Goal: Transaction & Acquisition: Book appointment/travel/reservation

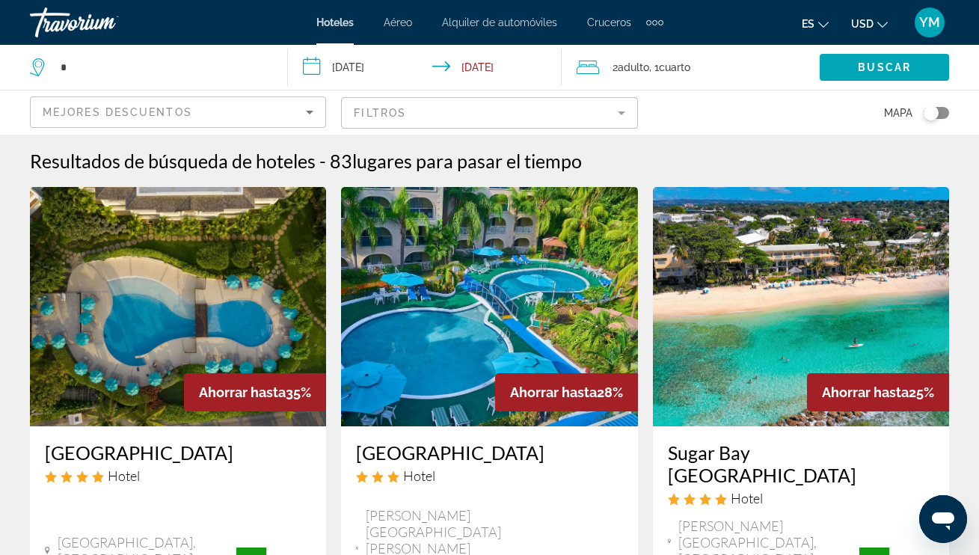
click at [42, 70] on icon "Search widget" at bounding box center [37, 67] width 14 height 18
click at [47, 65] on icon "Search widget" at bounding box center [39, 67] width 18 height 18
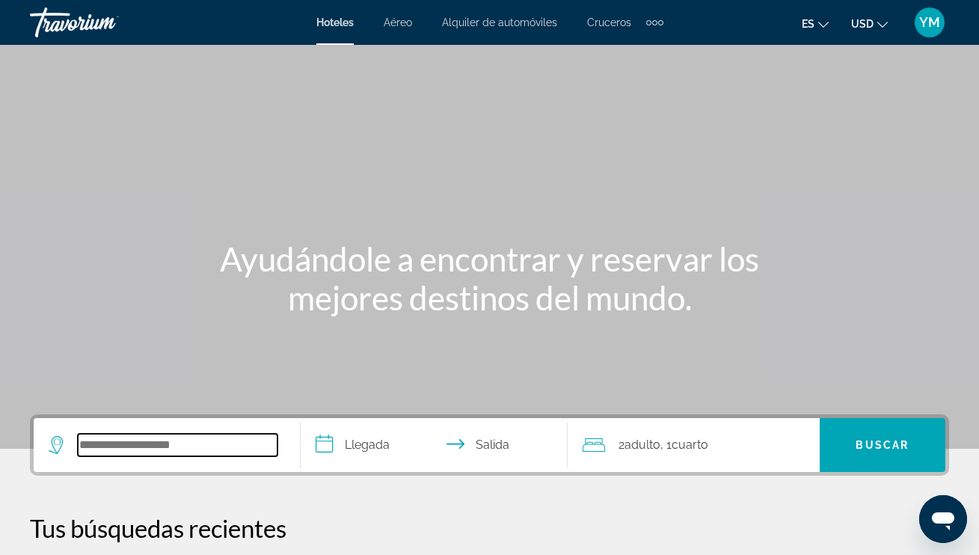
click at [100, 445] on input "Search widget" at bounding box center [178, 445] width 200 height 22
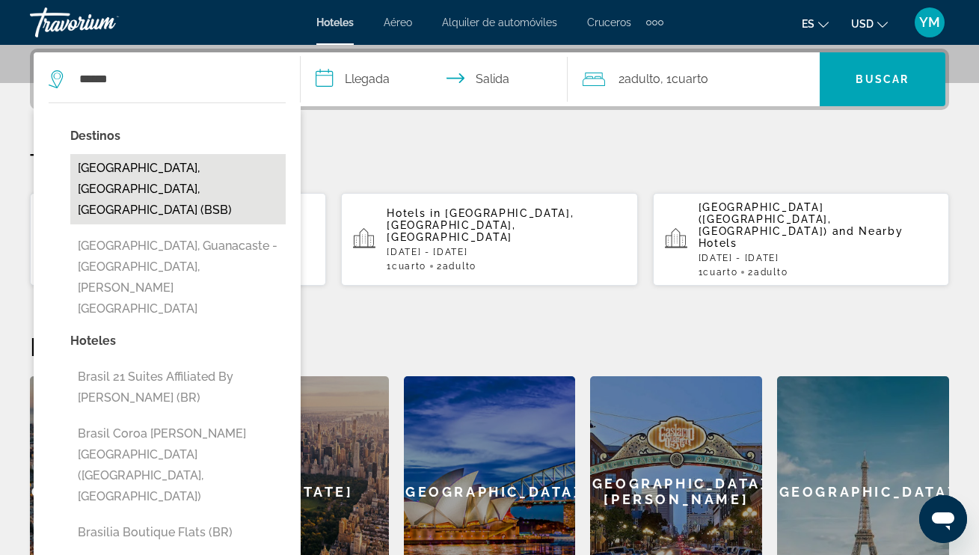
click at [210, 172] on button "[GEOGRAPHIC_DATA], [GEOGRAPHIC_DATA], [GEOGRAPHIC_DATA] (BSB)" at bounding box center [177, 189] width 215 height 70
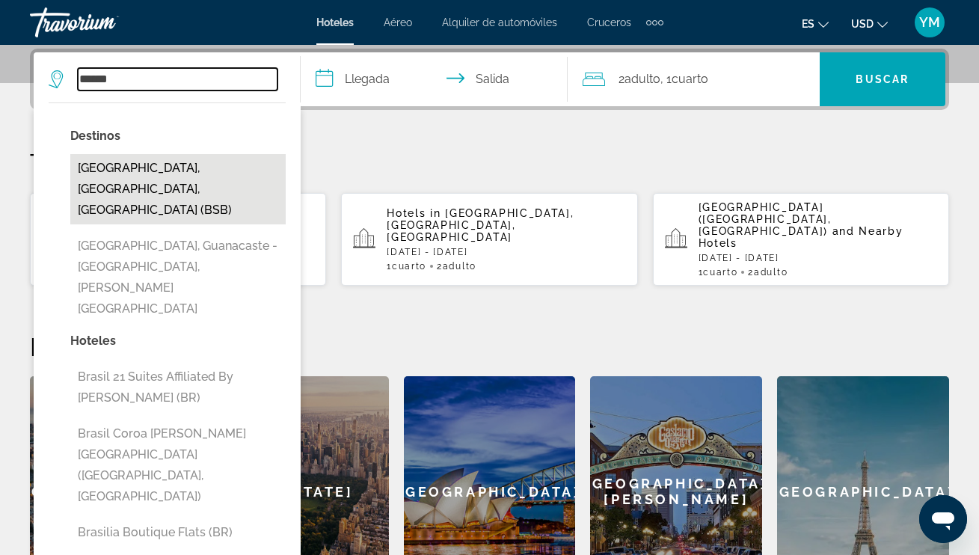
type input "**********"
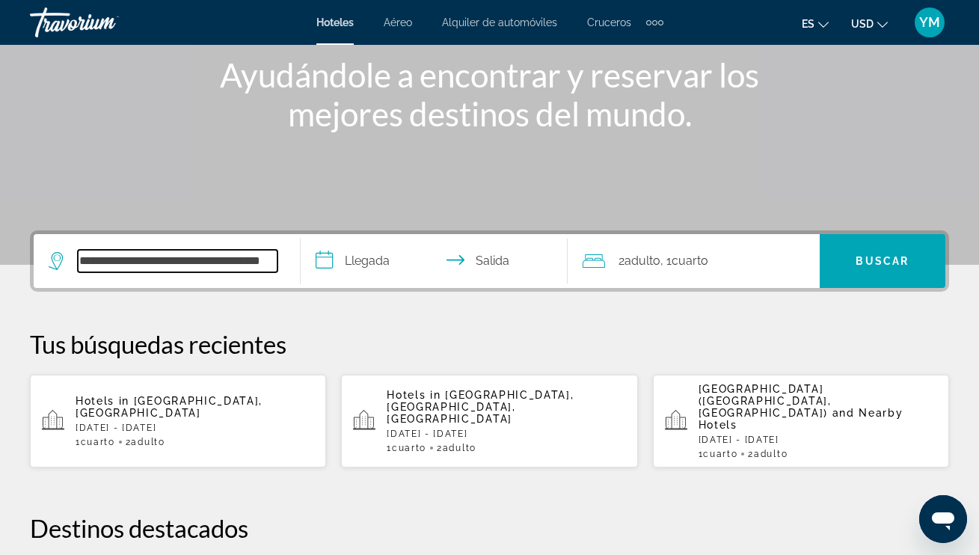
scroll to position [182, 0]
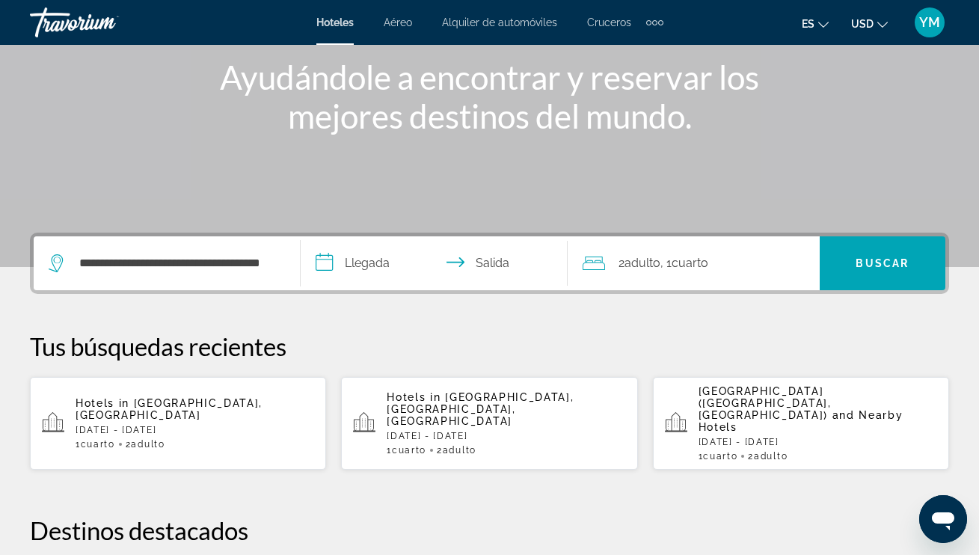
click at [322, 262] on input "**********" at bounding box center [437, 265] width 273 height 58
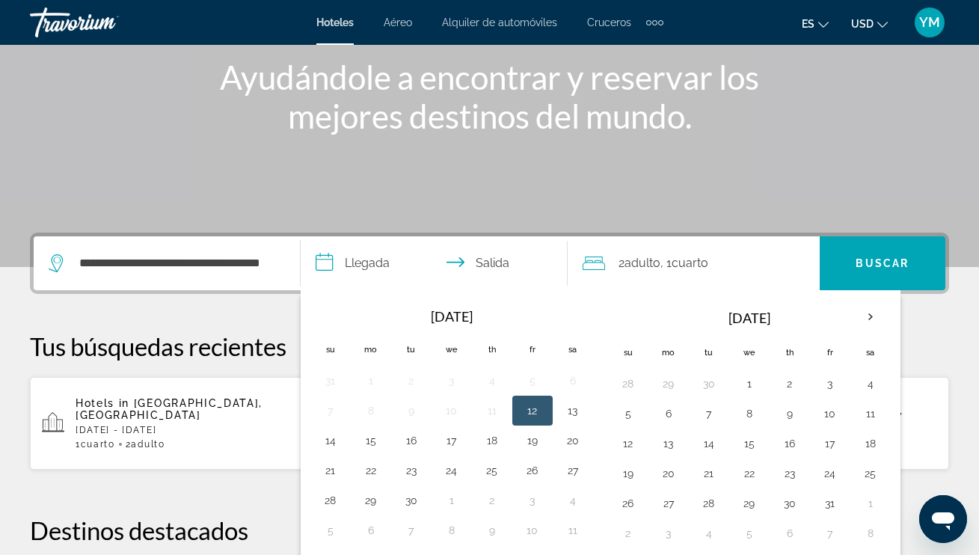
scroll to position [366, 0]
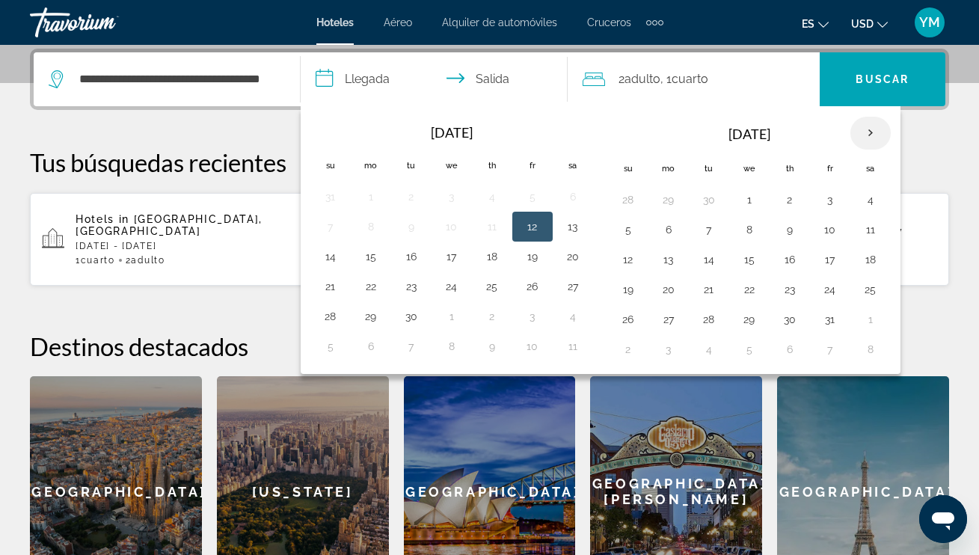
click at [875, 130] on th "Next month" at bounding box center [871, 133] width 40 height 33
click at [875, 132] on th "Next month" at bounding box center [871, 133] width 40 height 33
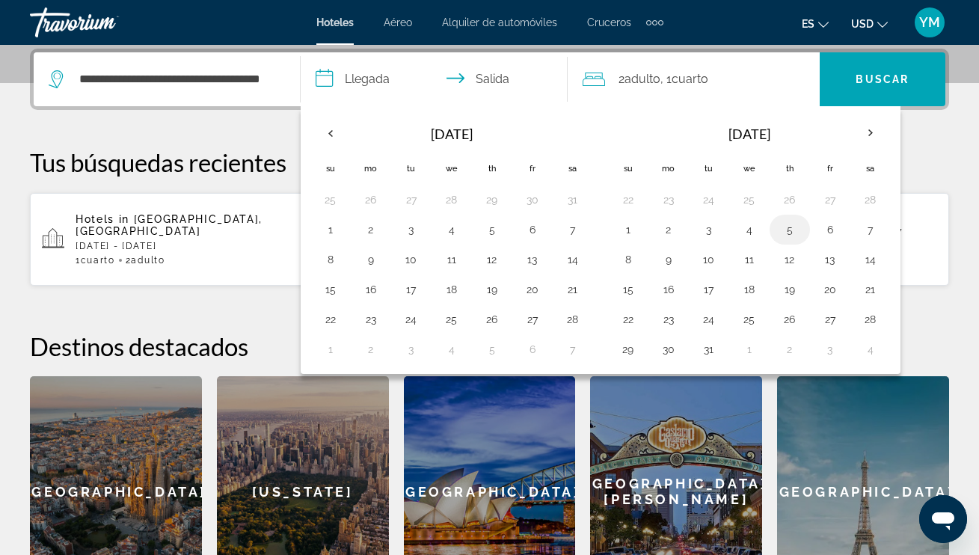
scroll to position [363, 1]
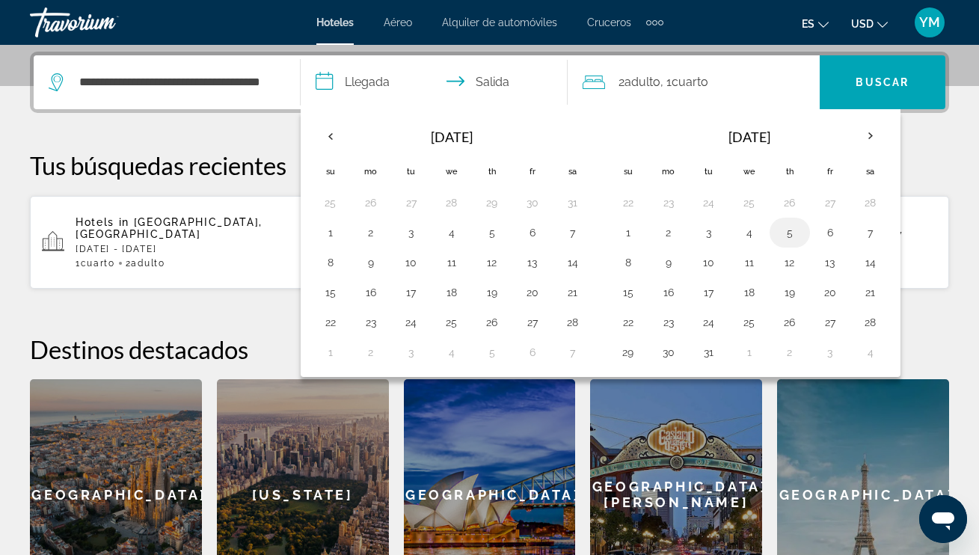
click at [788, 233] on button "5" at bounding box center [790, 232] width 24 height 21
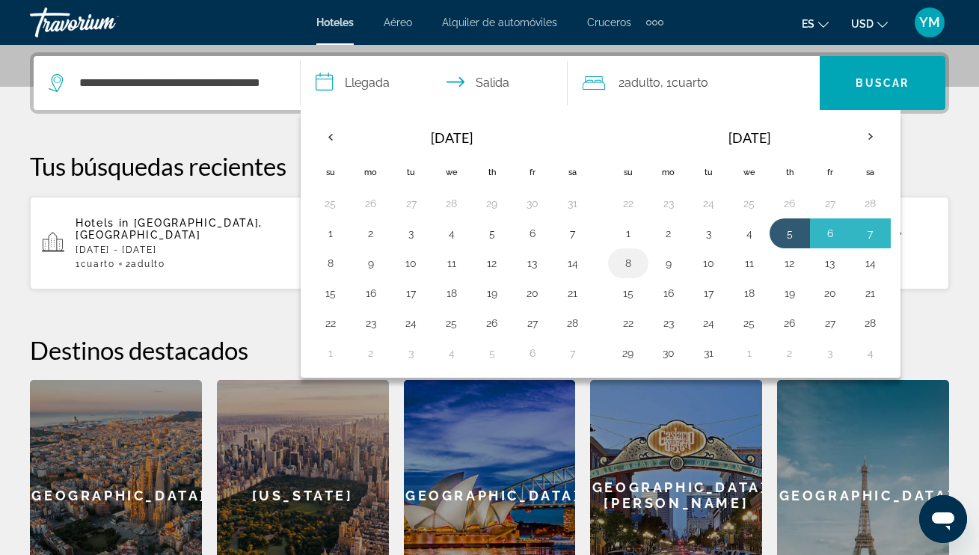
scroll to position [360, 1]
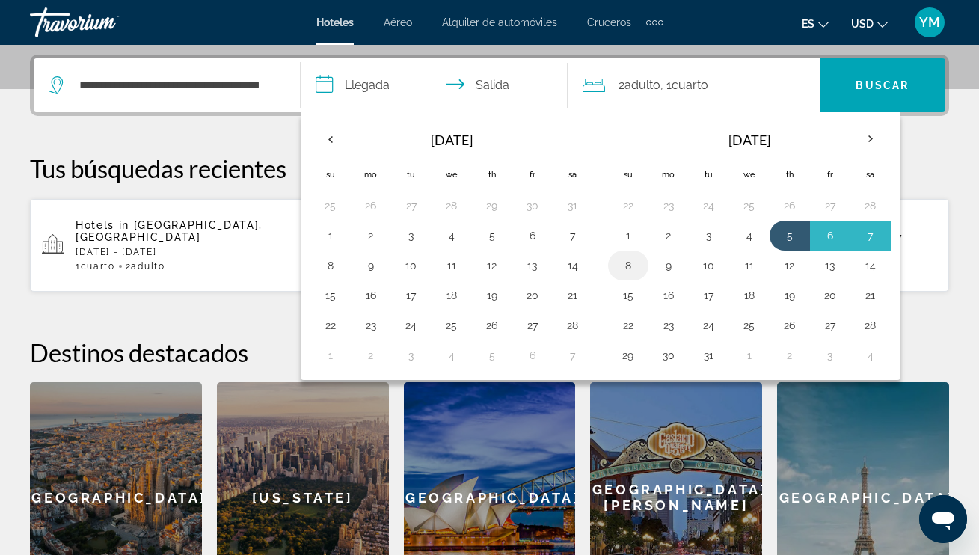
click at [626, 265] on button "8" at bounding box center [628, 265] width 24 height 21
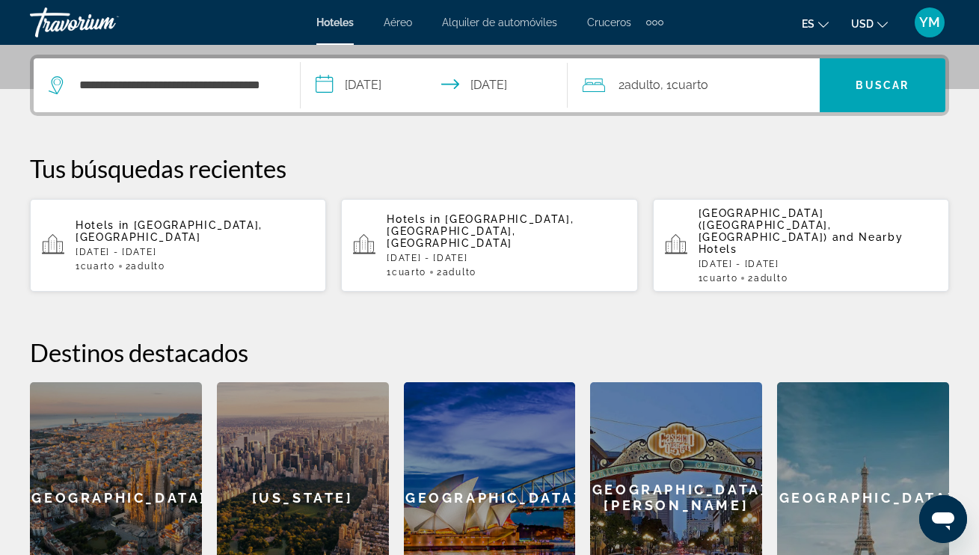
scroll to position [364, 0]
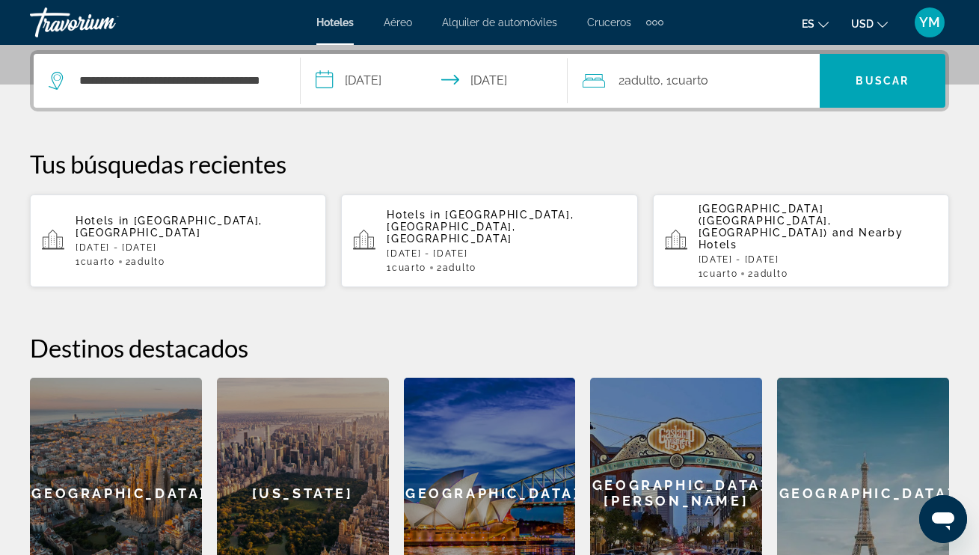
click at [322, 80] on input "**********" at bounding box center [437, 83] width 273 height 58
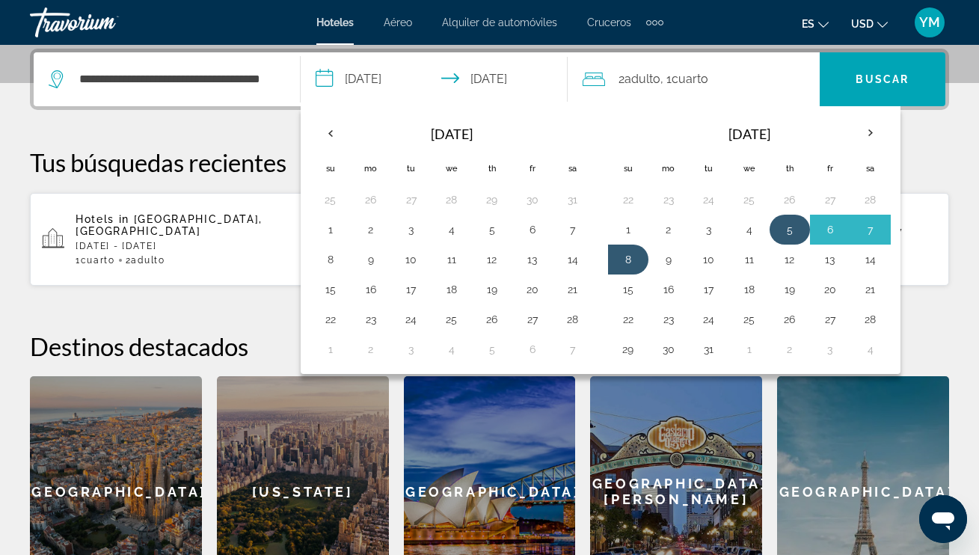
click at [786, 233] on button "5" at bounding box center [790, 229] width 24 height 21
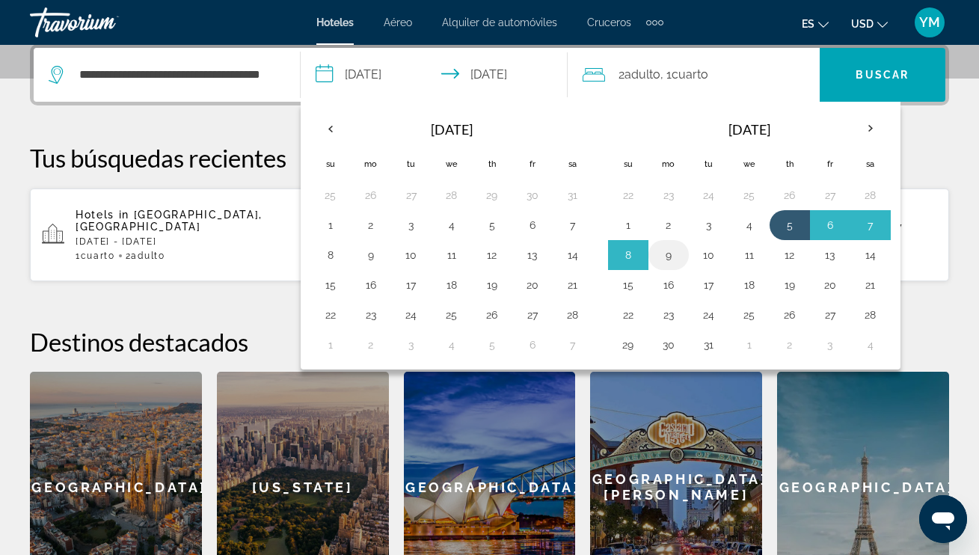
click at [672, 260] on button "9" at bounding box center [669, 255] width 24 height 21
type input "**********"
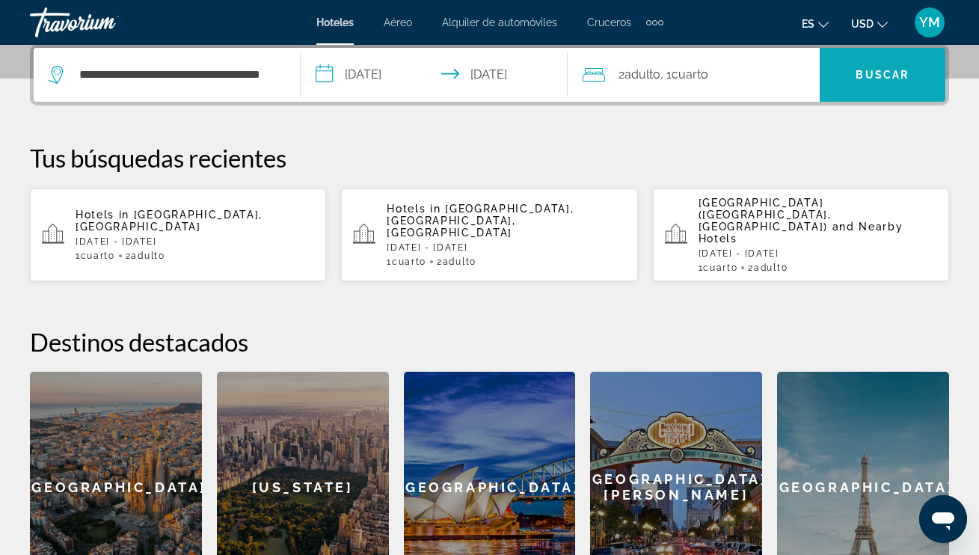
scroll to position [370, 0]
click at [899, 81] on span "Search widget" at bounding box center [883, 75] width 126 height 36
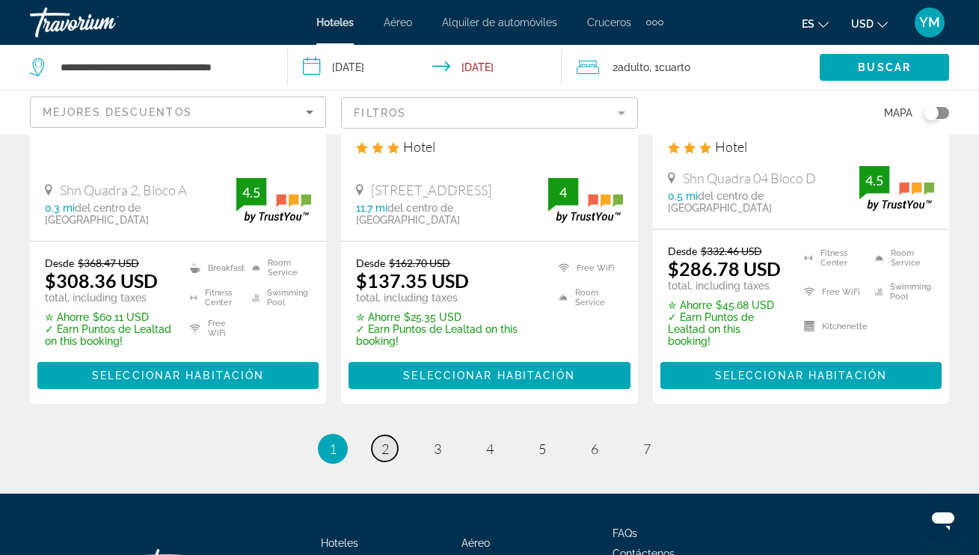
scroll to position [2189, 1]
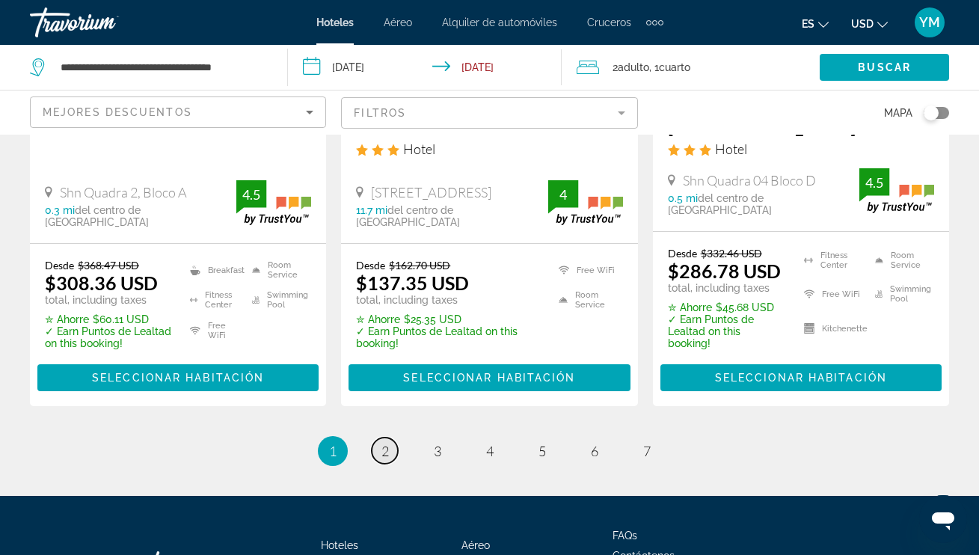
click at [385, 443] on span "2" at bounding box center [385, 451] width 7 height 16
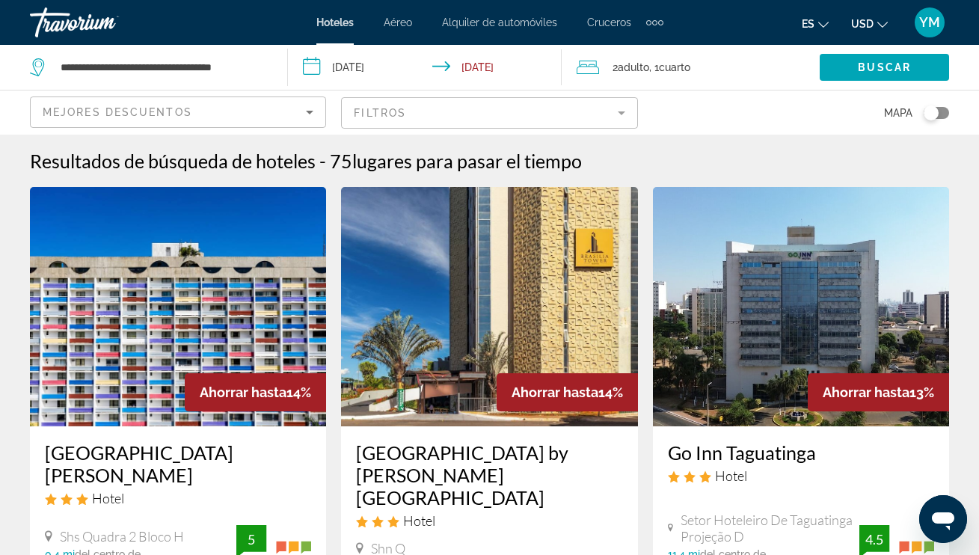
click at [365, 114] on mat-form-field "Filtros" at bounding box center [489, 112] width 296 height 31
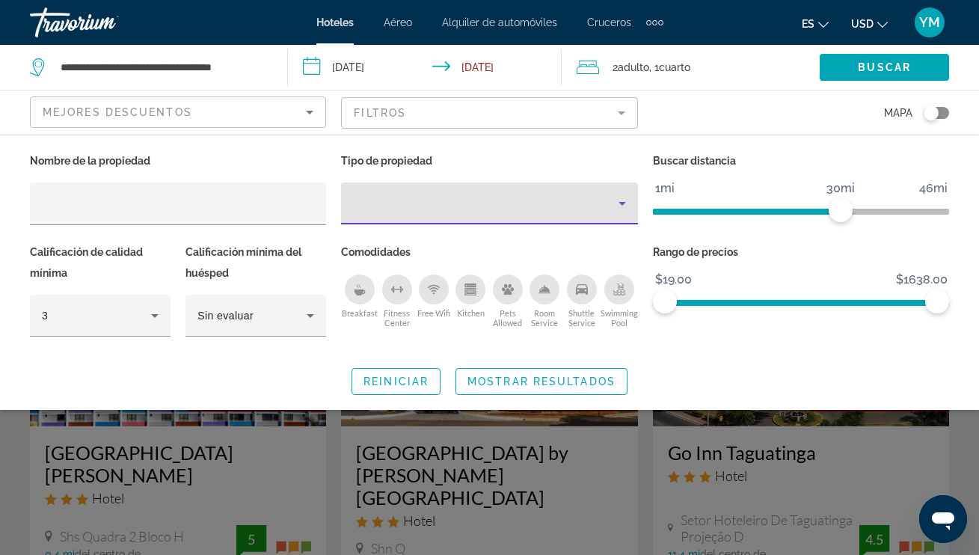
click at [355, 209] on div "Property type" at bounding box center [485, 204] width 265 height 18
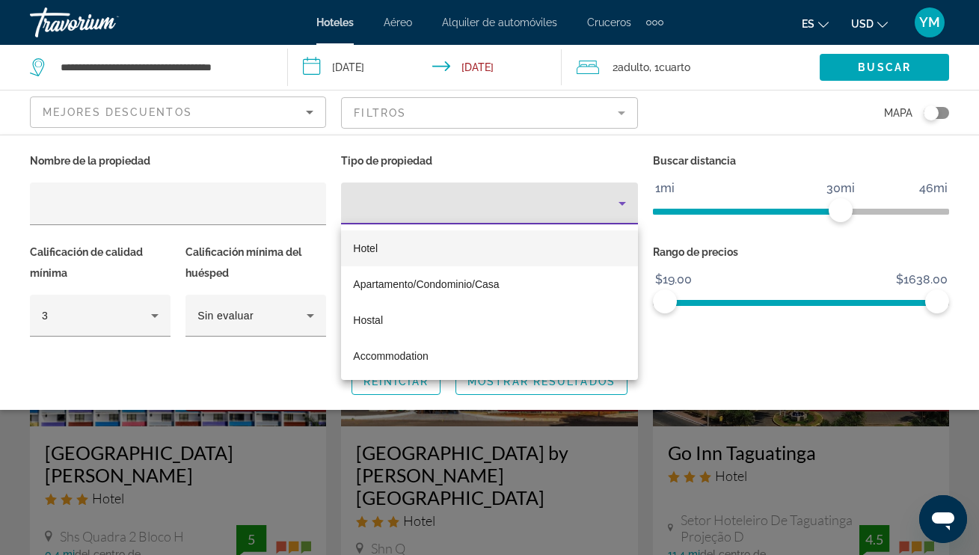
click at [462, 115] on div at bounding box center [489, 277] width 979 height 555
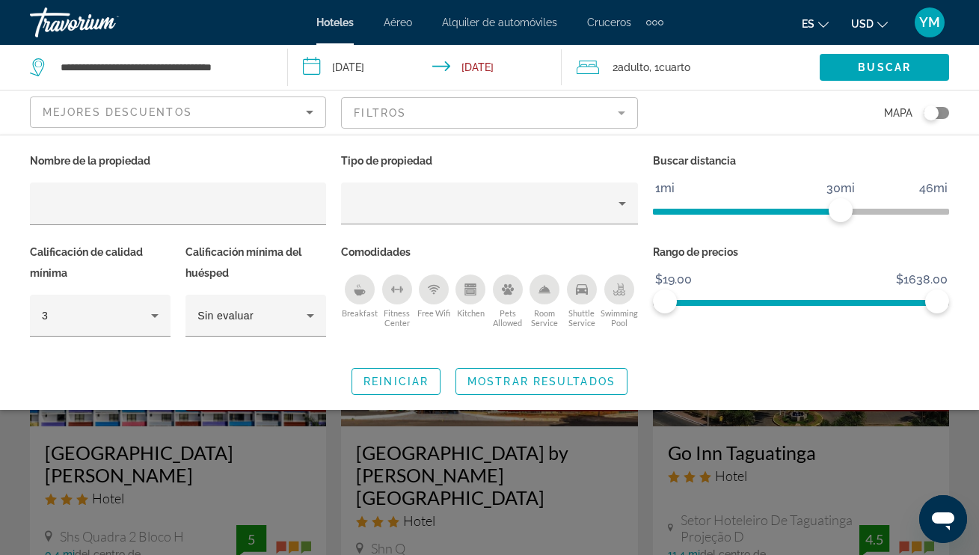
click at [385, 113] on mat-form-field "Filtros" at bounding box center [489, 112] width 296 height 31
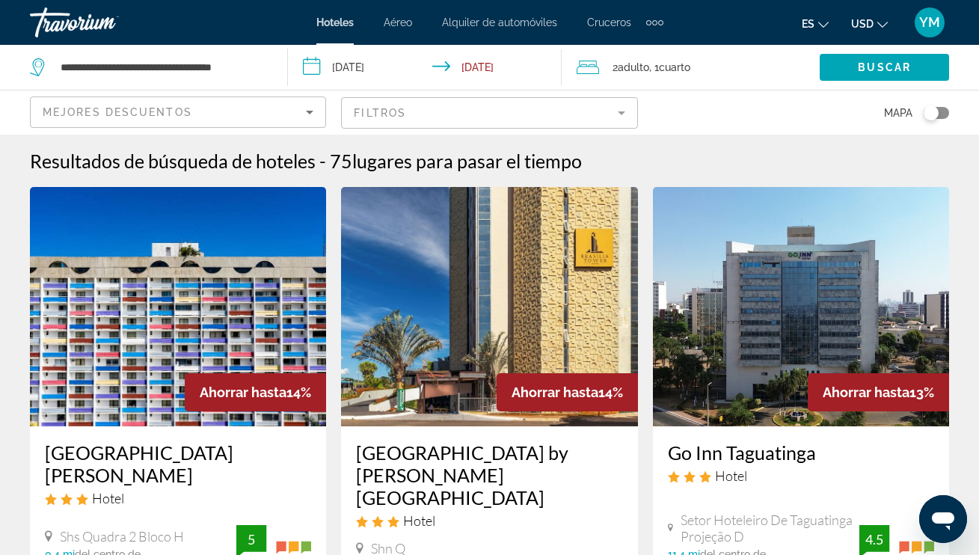
click at [383, 114] on mat-form-field "Filtros" at bounding box center [489, 112] width 296 height 31
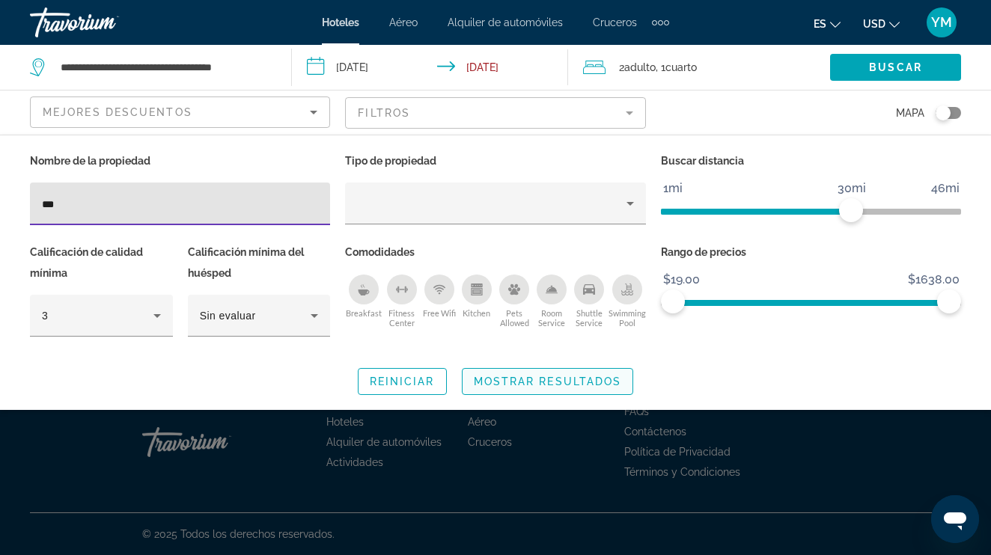
type input "***"
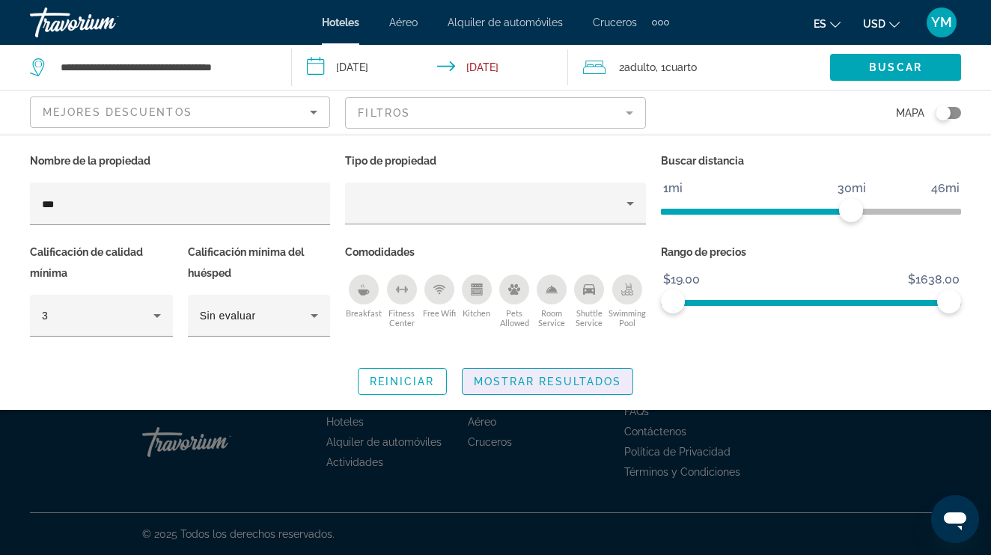
click at [496, 382] on span "Mostrar resultados" at bounding box center [548, 382] width 148 height 12
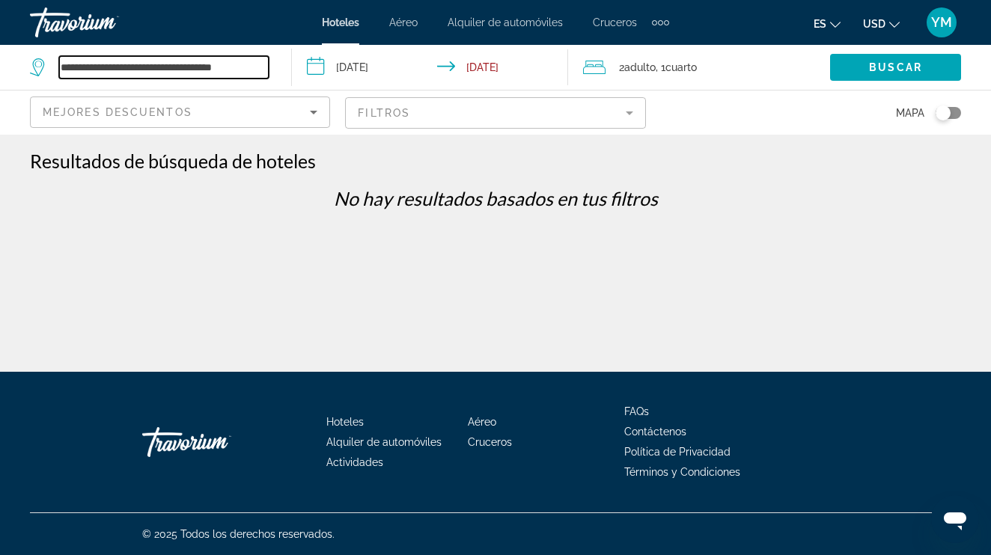
drag, startPoint x: 96, startPoint y: 67, endPoint x: 50, endPoint y: 67, distance: 45.6
click at [49, 67] on div "**********" at bounding box center [149, 67] width 239 height 22
type input "**********"
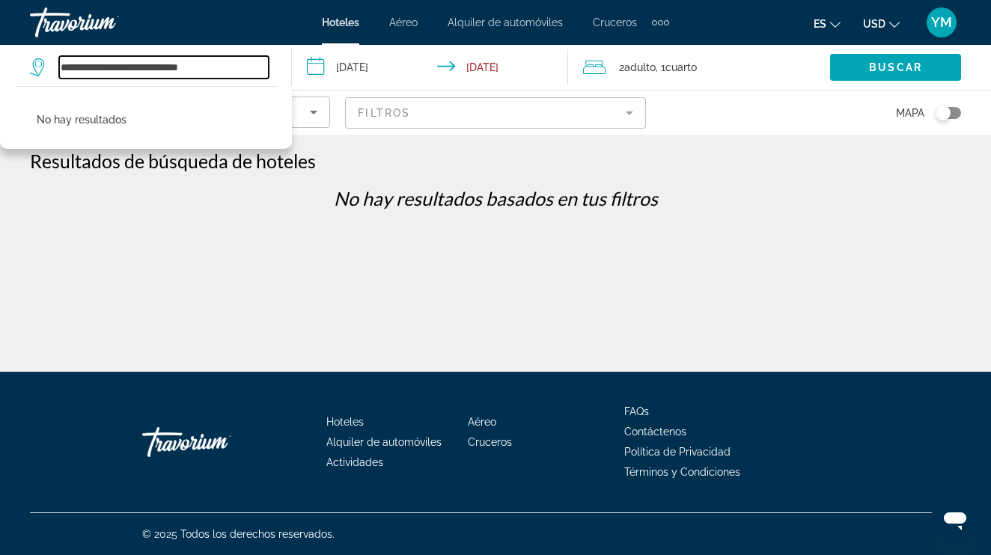
drag, startPoint x: 201, startPoint y: 66, endPoint x: 58, endPoint y: 67, distance: 142.9
click at [58, 67] on div "**********" at bounding box center [149, 67] width 239 height 22
type input "*"
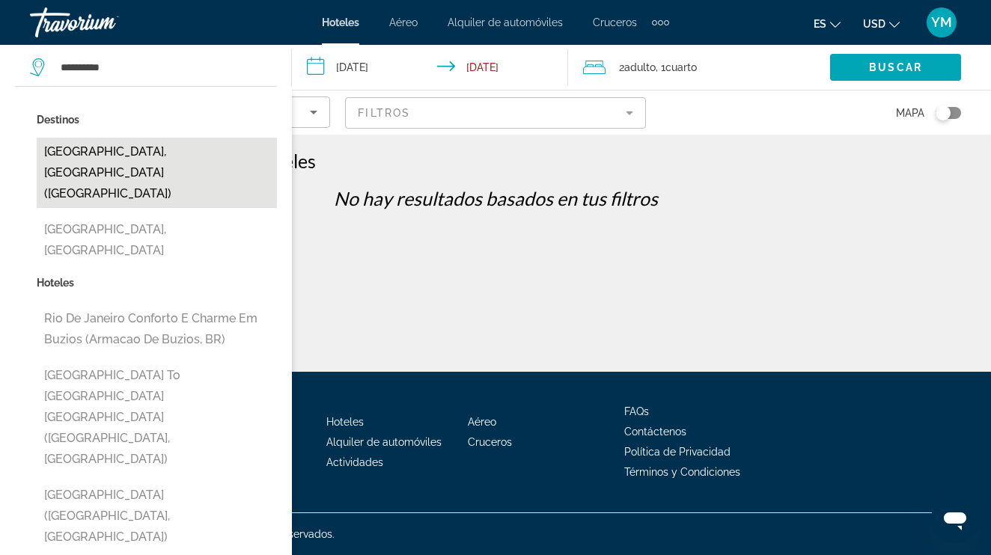
click at [121, 154] on button "[GEOGRAPHIC_DATA], [GEOGRAPHIC_DATA] ([GEOGRAPHIC_DATA])" at bounding box center [157, 173] width 240 height 70
type input "**********"
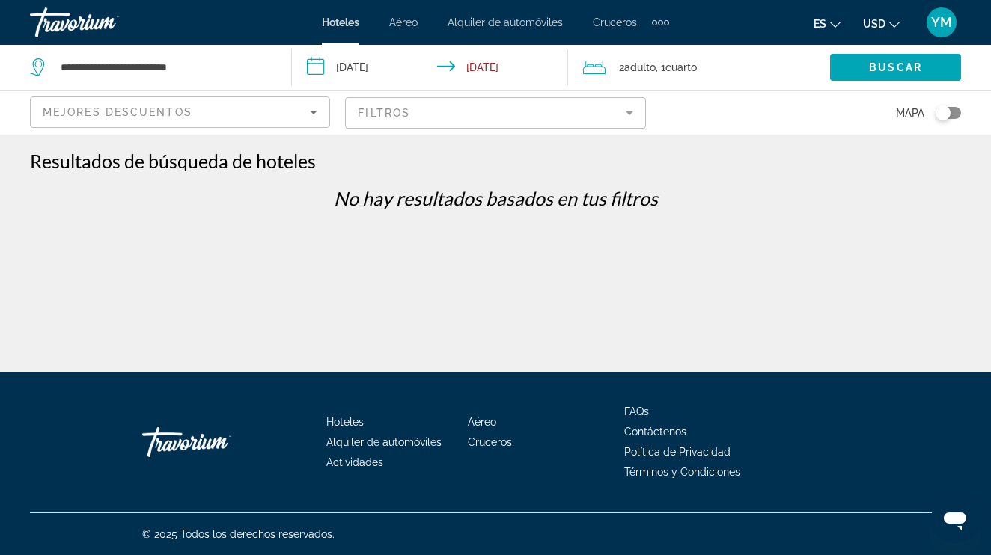
click at [318, 64] on input "**********" at bounding box center [433, 69] width 283 height 49
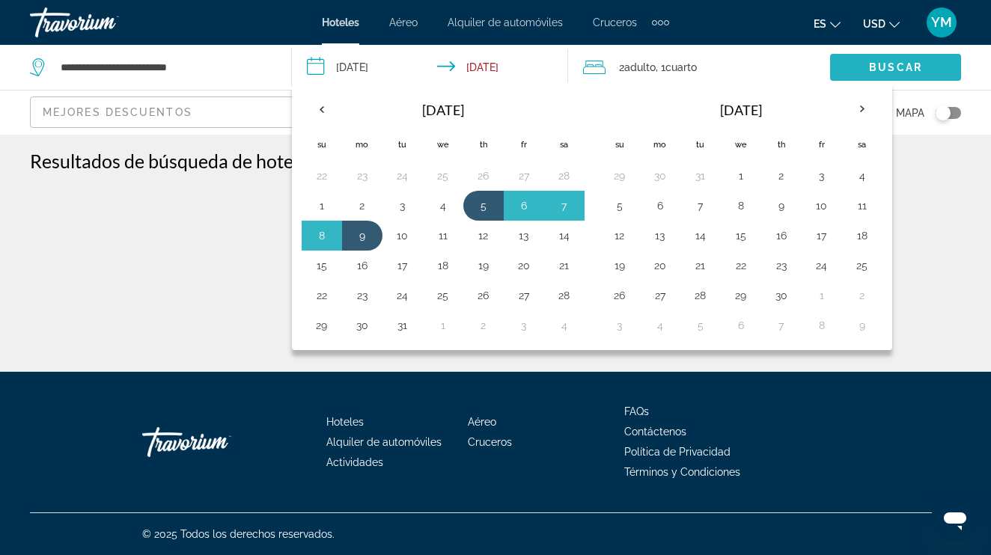
click at [882, 65] on span "Buscar" at bounding box center [895, 67] width 53 height 12
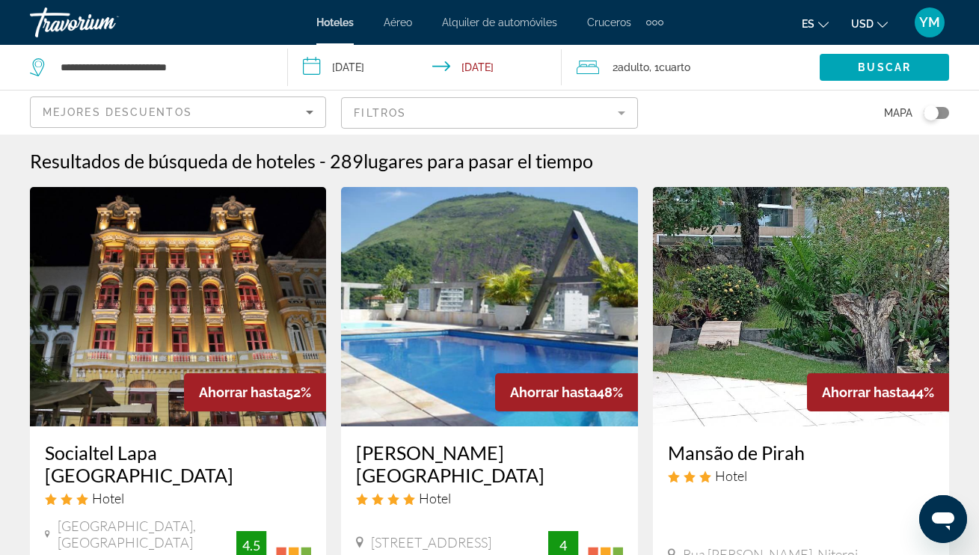
scroll to position [1, 0]
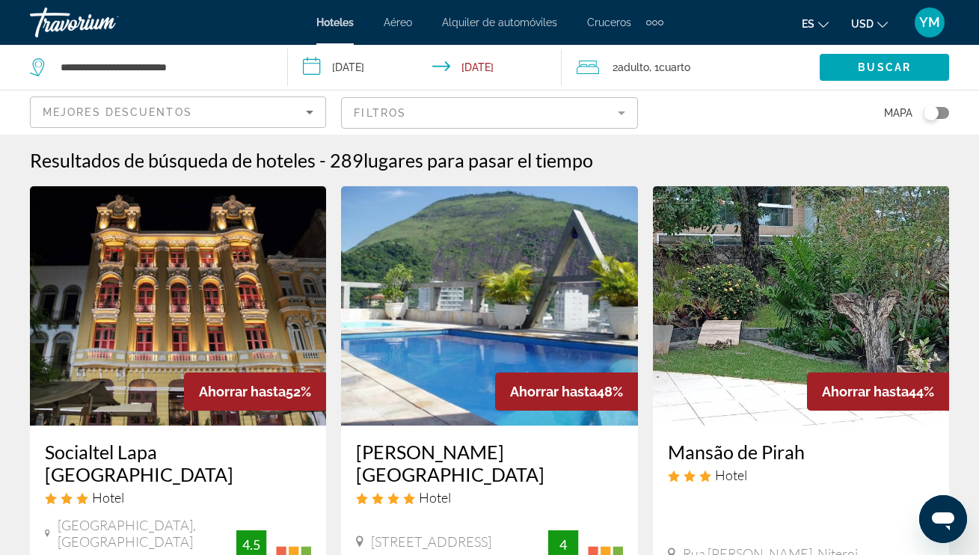
click at [308, 110] on icon "Sort by" at bounding box center [310, 112] width 18 height 18
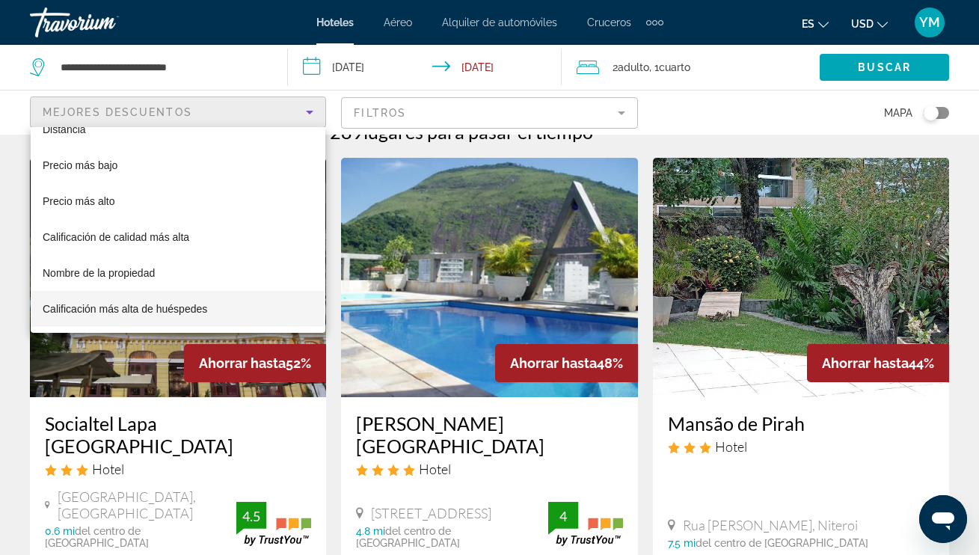
scroll to position [30, 0]
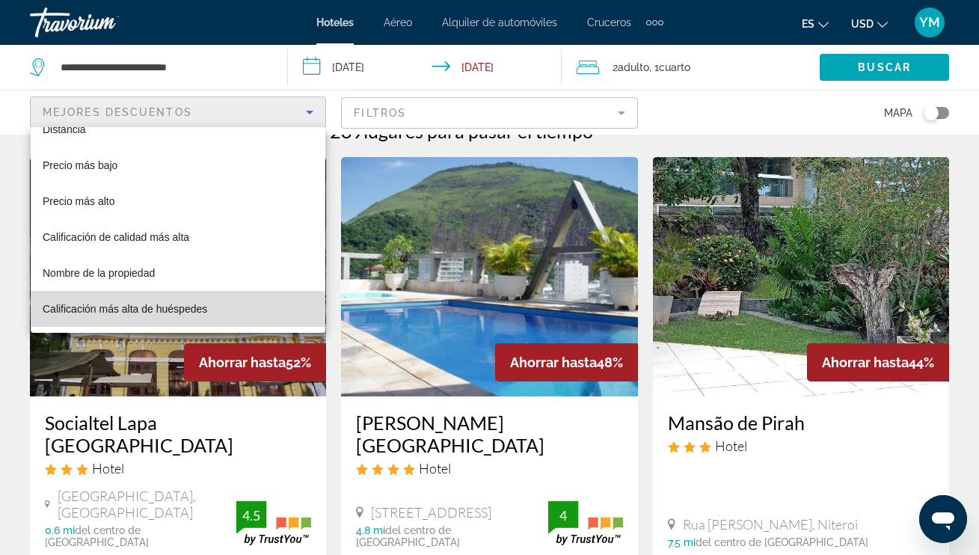
click at [203, 312] on span "Calificación más alta de huéspedes" at bounding box center [125, 309] width 165 height 12
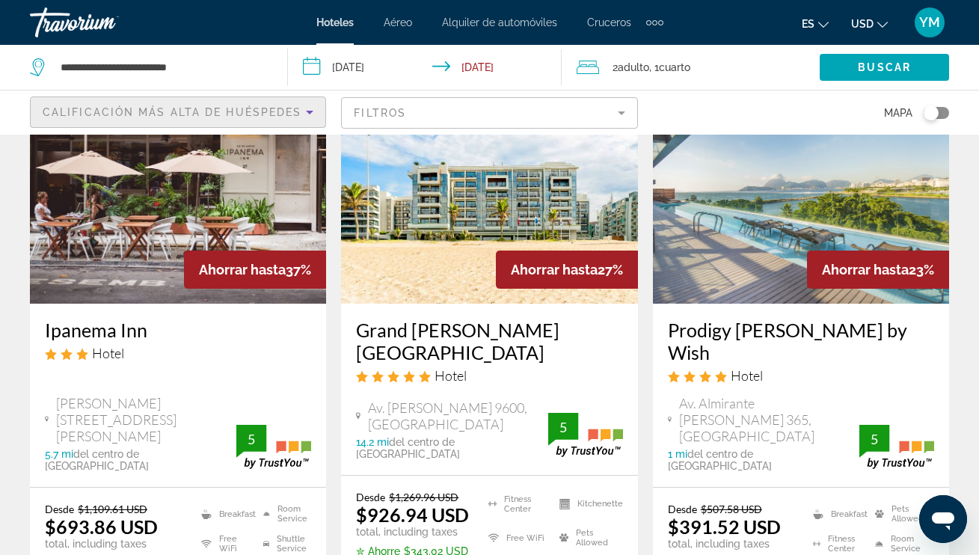
scroll to position [121, 0]
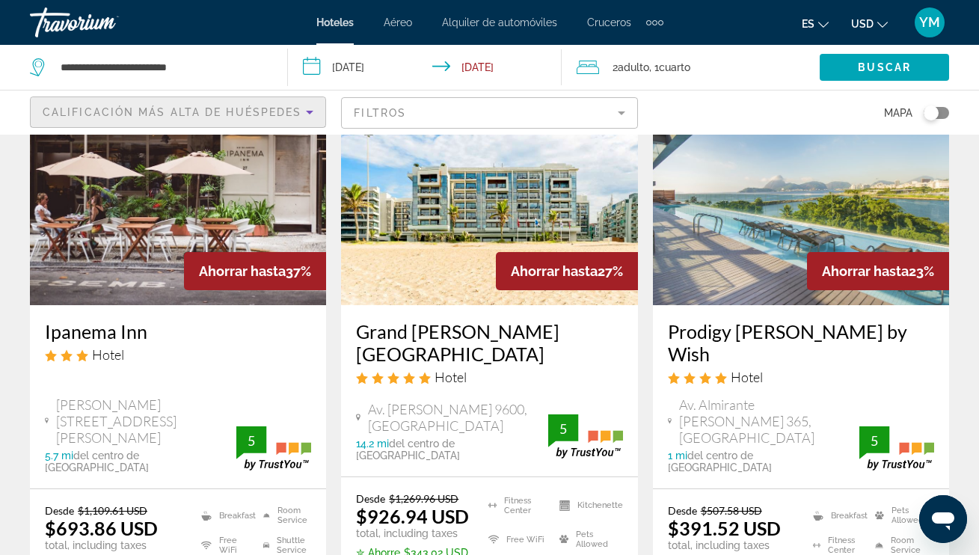
click at [145, 265] on img "Main content" at bounding box center [178, 185] width 296 height 239
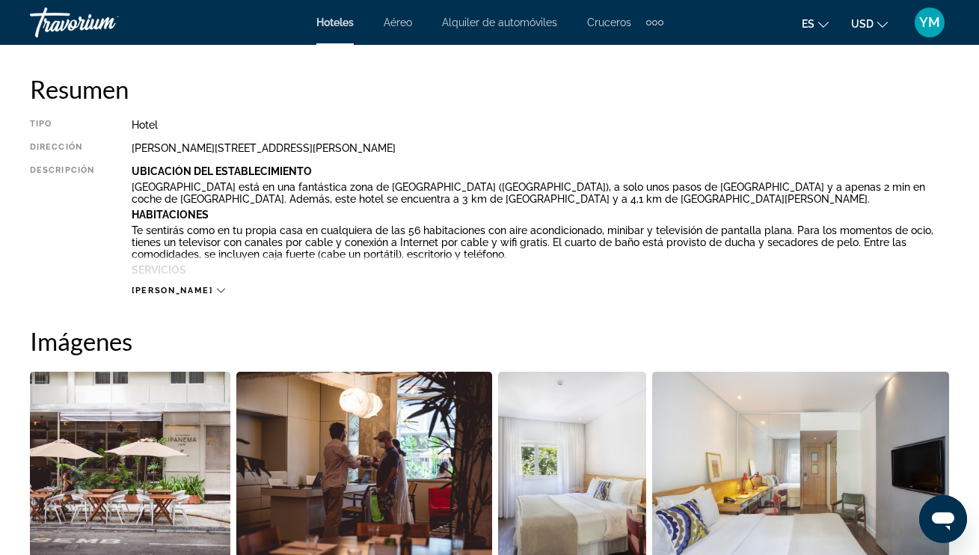
scroll to position [714, 0]
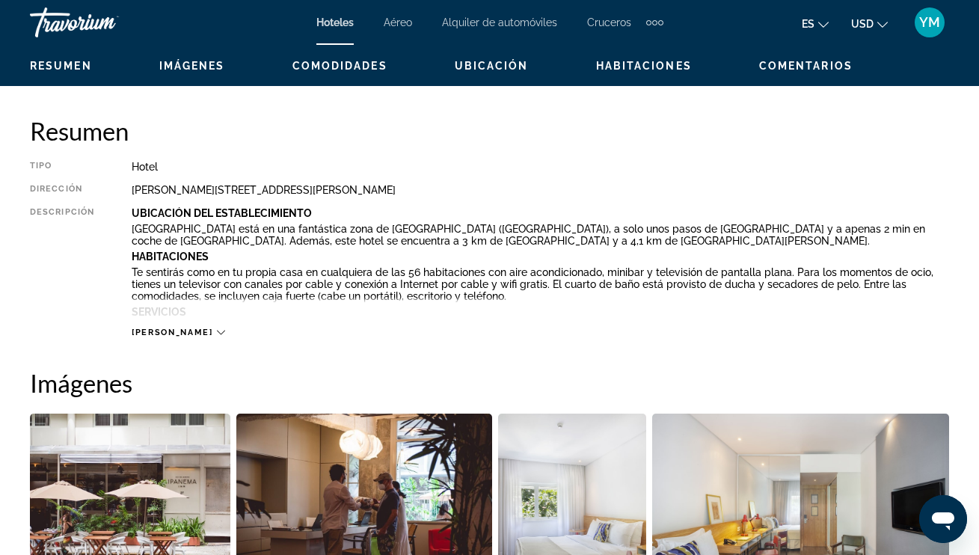
click at [176, 332] on div "[PERSON_NAME]" at bounding box center [178, 333] width 93 height 10
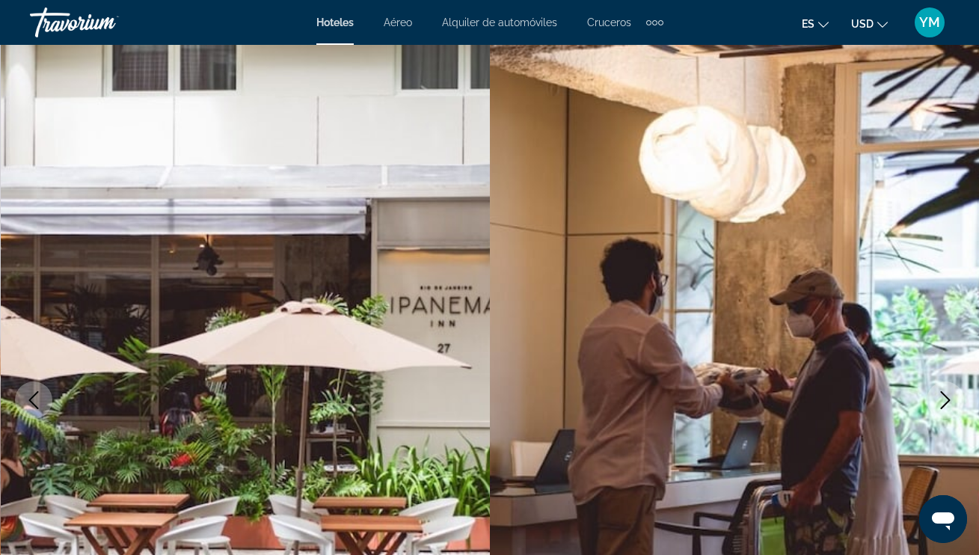
scroll to position [0, 0]
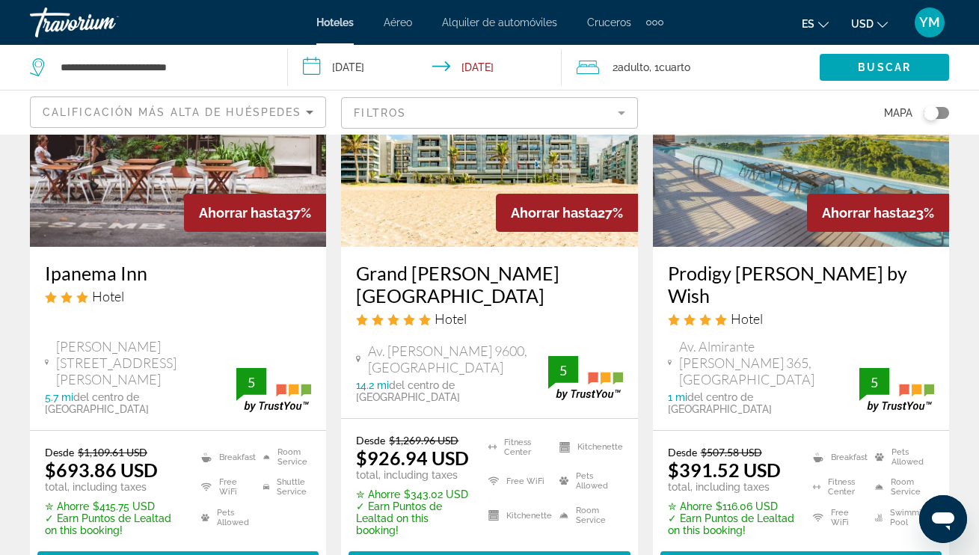
scroll to position [181, 0]
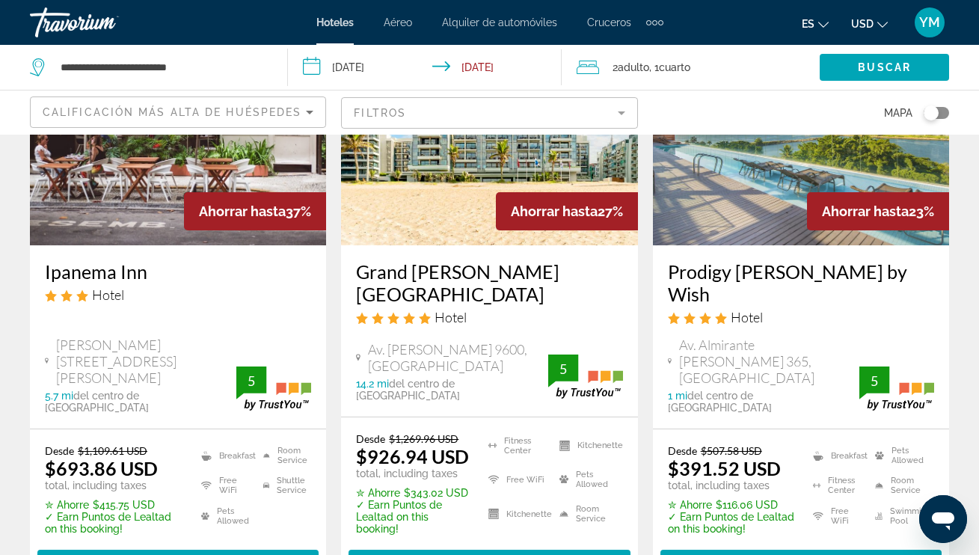
click at [766, 207] on img "Main content" at bounding box center [801, 125] width 296 height 239
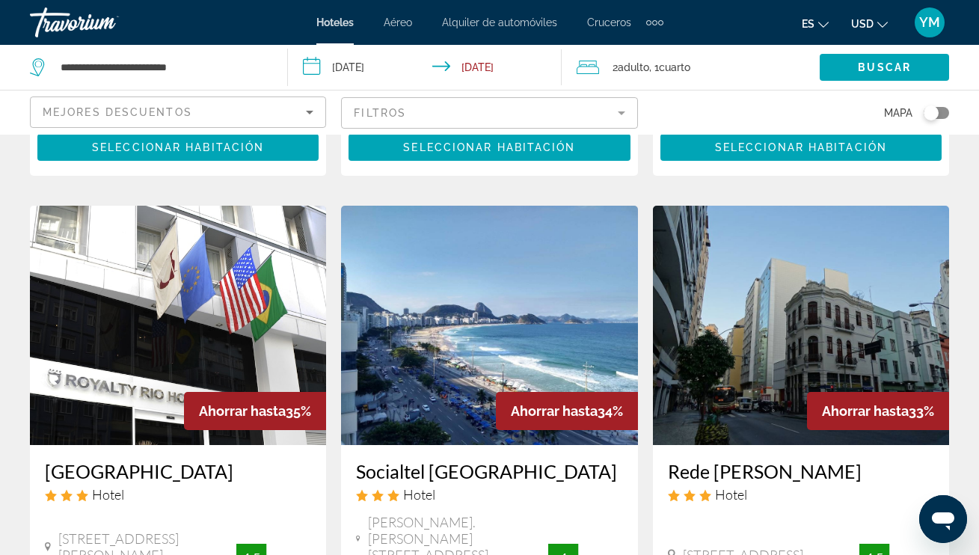
scroll to position [1196, 0]
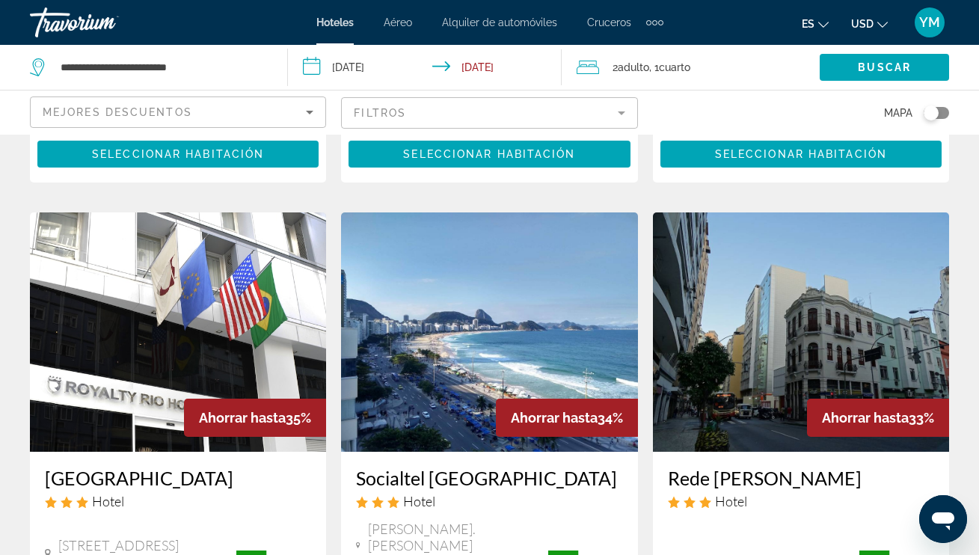
click at [227, 218] on img "Main content" at bounding box center [178, 331] width 296 height 239
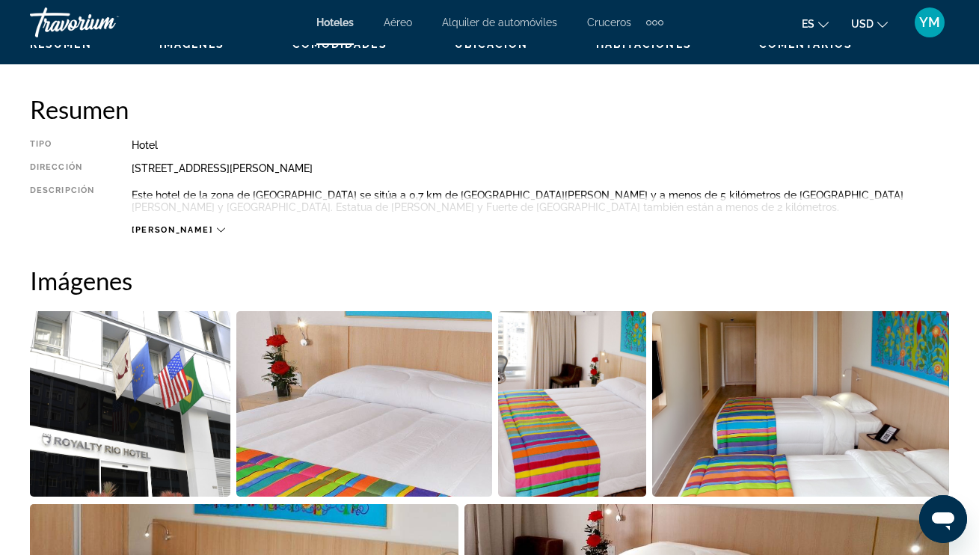
scroll to position [748, 0]
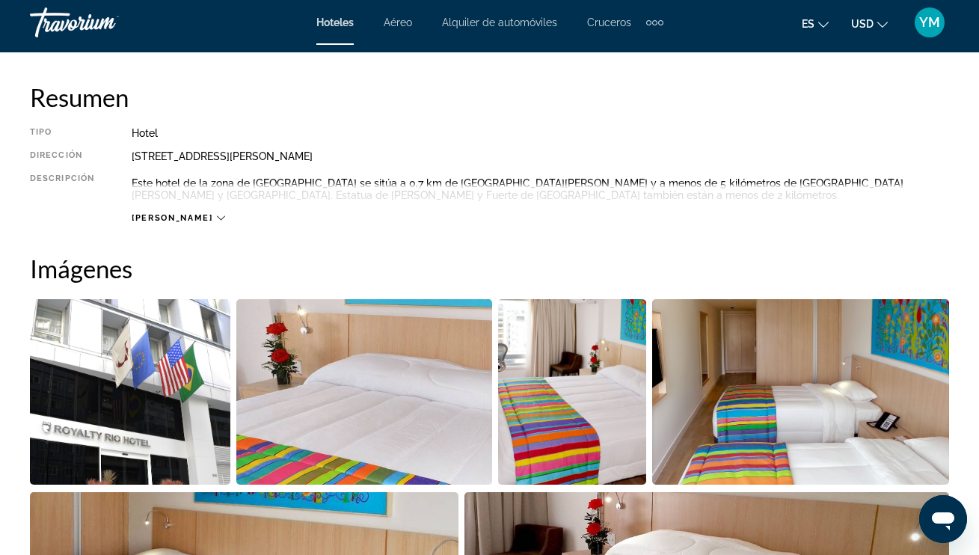
click at [217, 214] on icon "Main content" at bounding box center [221, 218] width 8 height 8
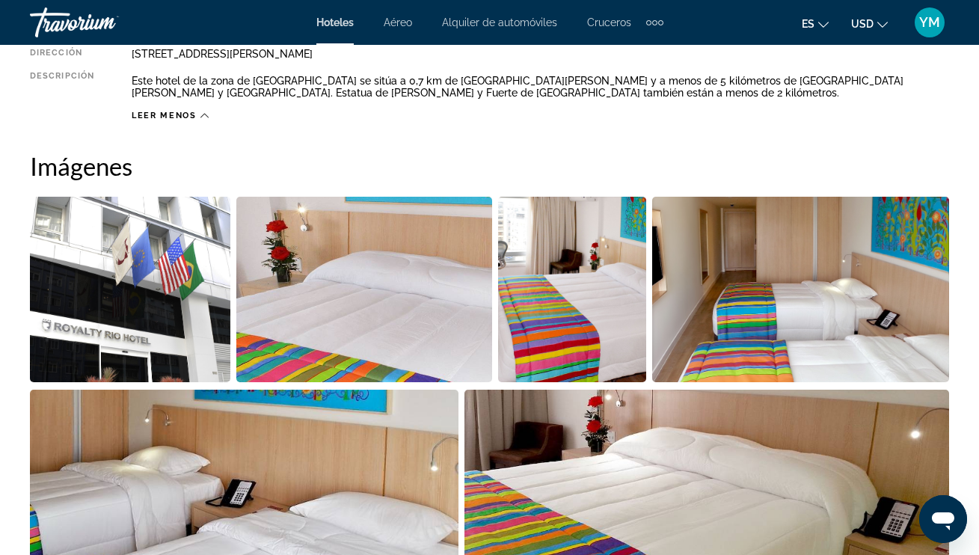
scroll to position [842, 0]
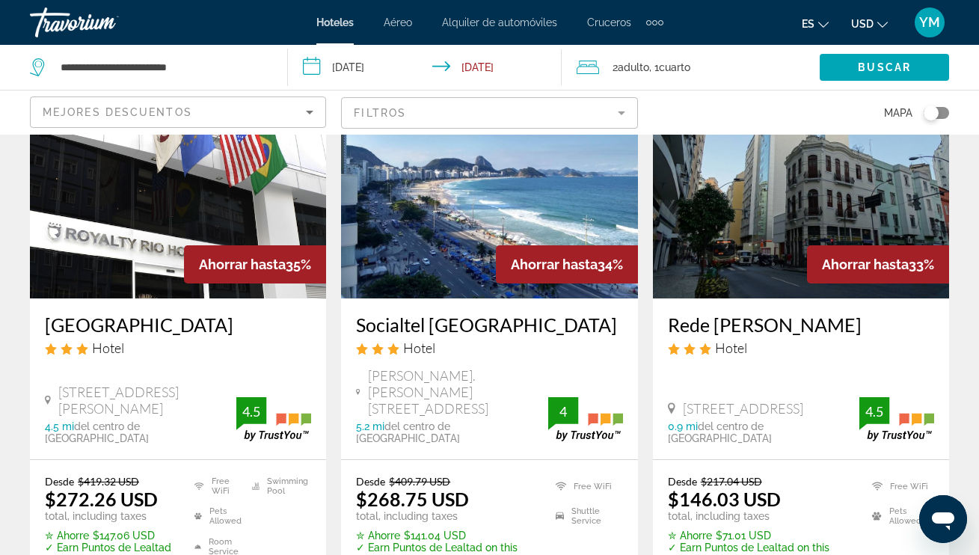
scroll to position [1351, 0]
